Goal: Check status: Check status

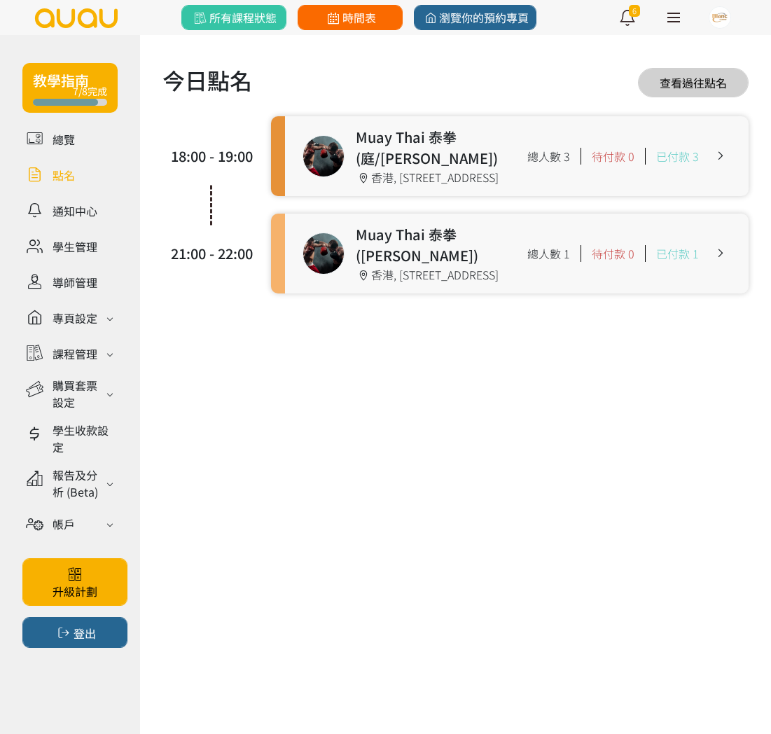
click at [361, 19] on span "時間表" at bounding box center [349, 17] width 51 height 17
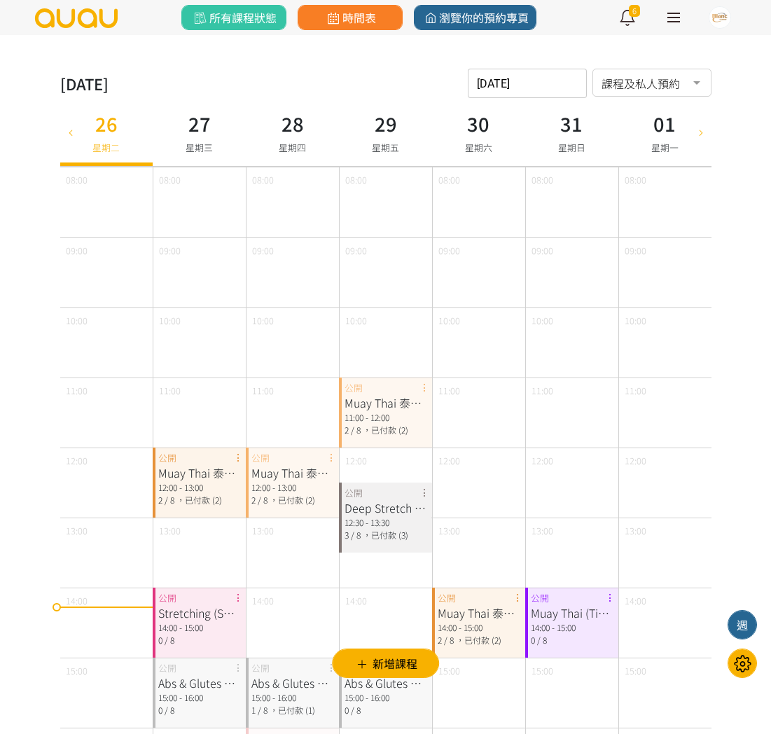
click at [71, 133] on icon at bounding box center [69, 131] width 15 height 11
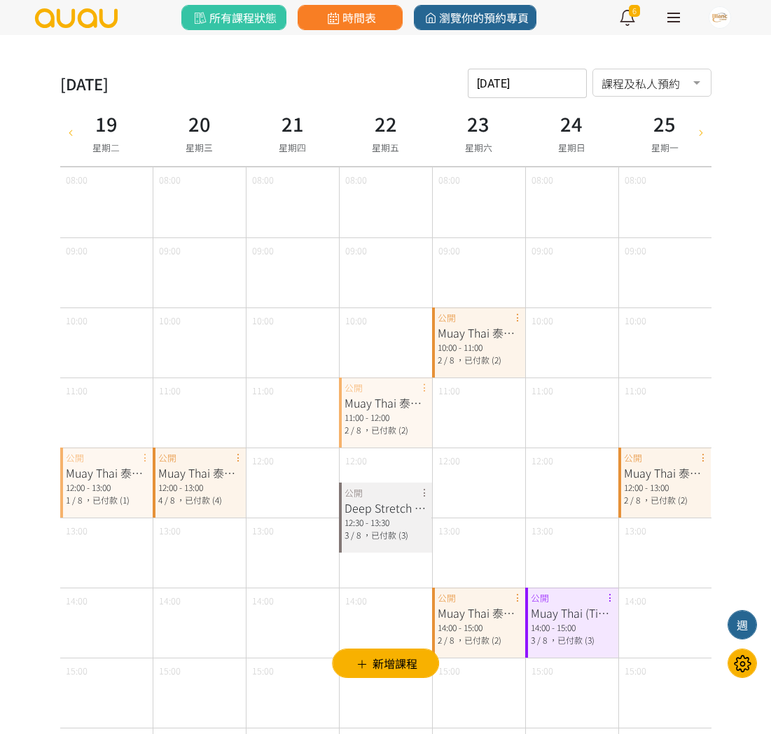
click at [702, 130] on icon at bounding box center [700, 131] width 15 height 11
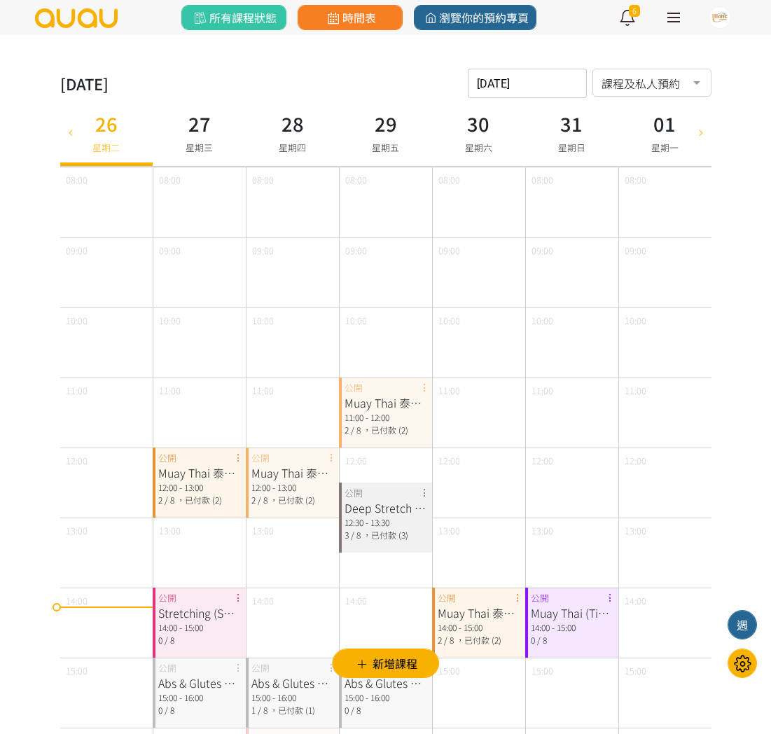
click at [700, 135] on icon at bounding box center [700, 131] width 15 height 11
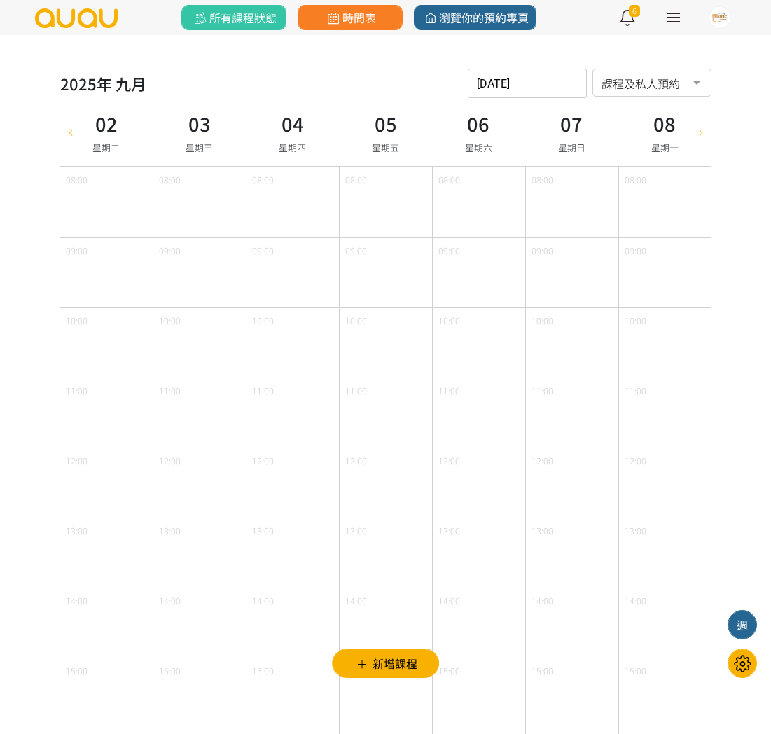
click at [71, 129] on icon at bounding box center [69, 131] width 15 height 11
type input "[DATE]"
